Goal: Transaction & Acquisition: Purchase product/service

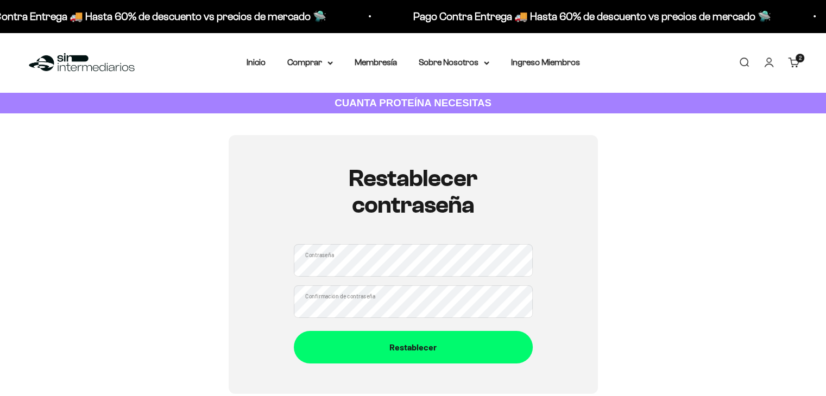
click at [249, 258] on div "Restablecer contraseña Contraseña Confirmación de contraseña Restablecer" at bounding box center [413, 264] width 369 height 259
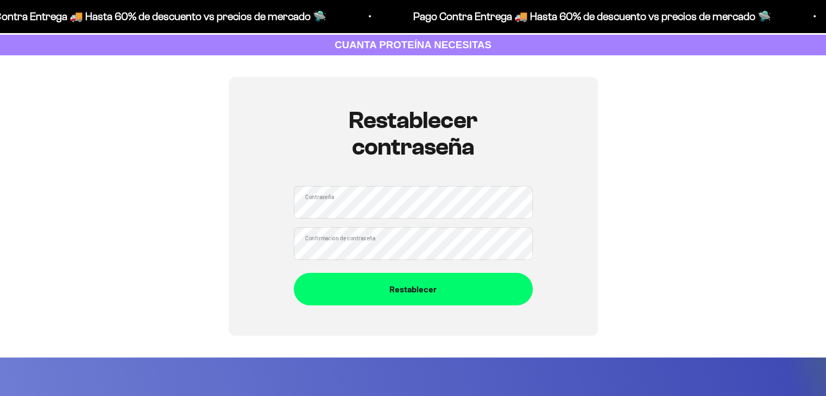
scroll to position [60, 0]
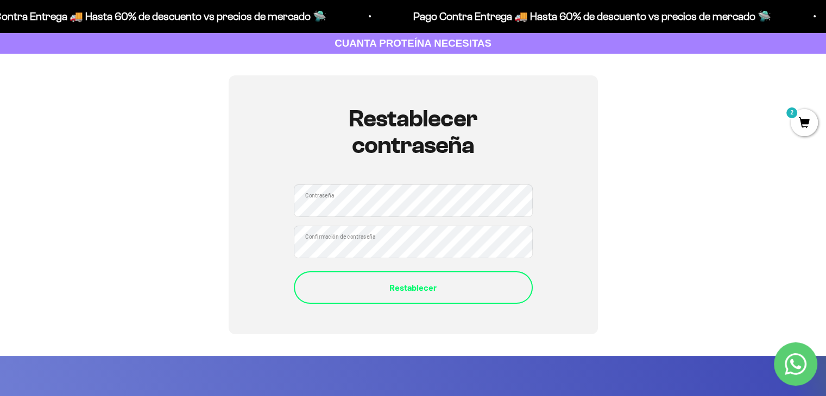
click at [308, 297] on button "Restablecer" at bounding box center [413, 288] width 239 height 33
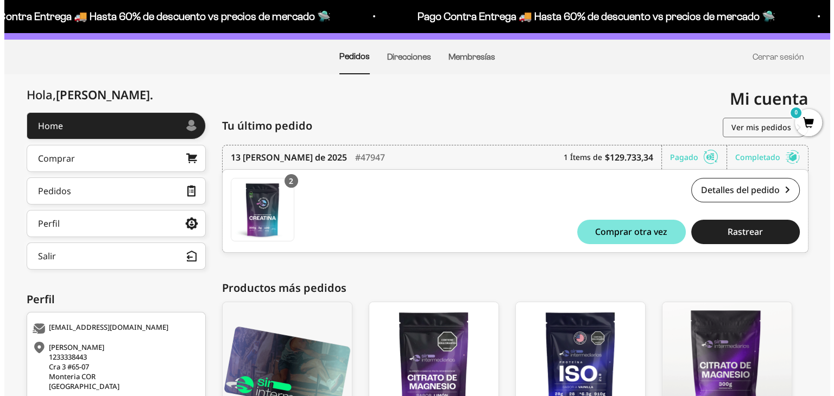
scroll to position [75, 0]
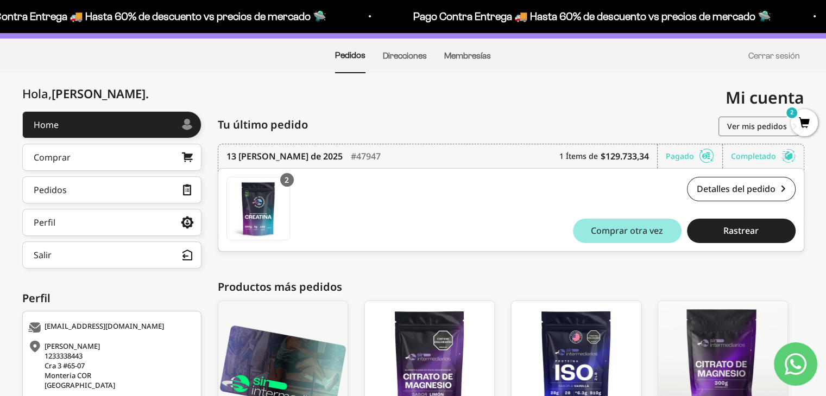
click at [610, 224] on button "Comprar otra vez" at bounding box center [627, 231] width 109 height 24
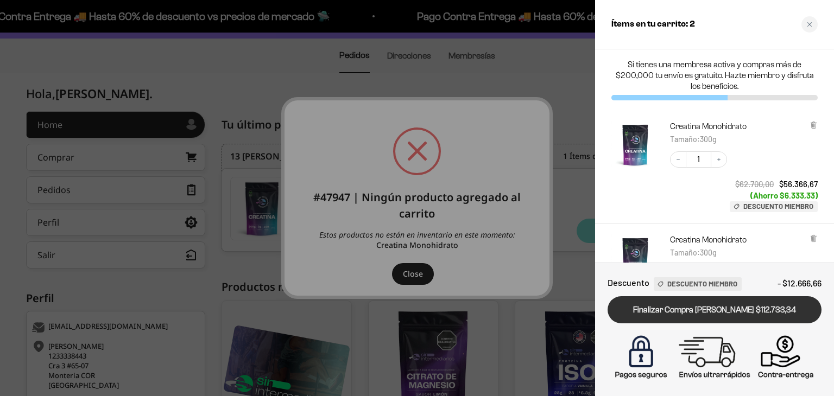
click at [697, 312] on link "Finalizar Compra Segura $112.733,34" at bounding box center [715, 311] width 214 height 28
